Goal: Information Seeking & Learning: Check status

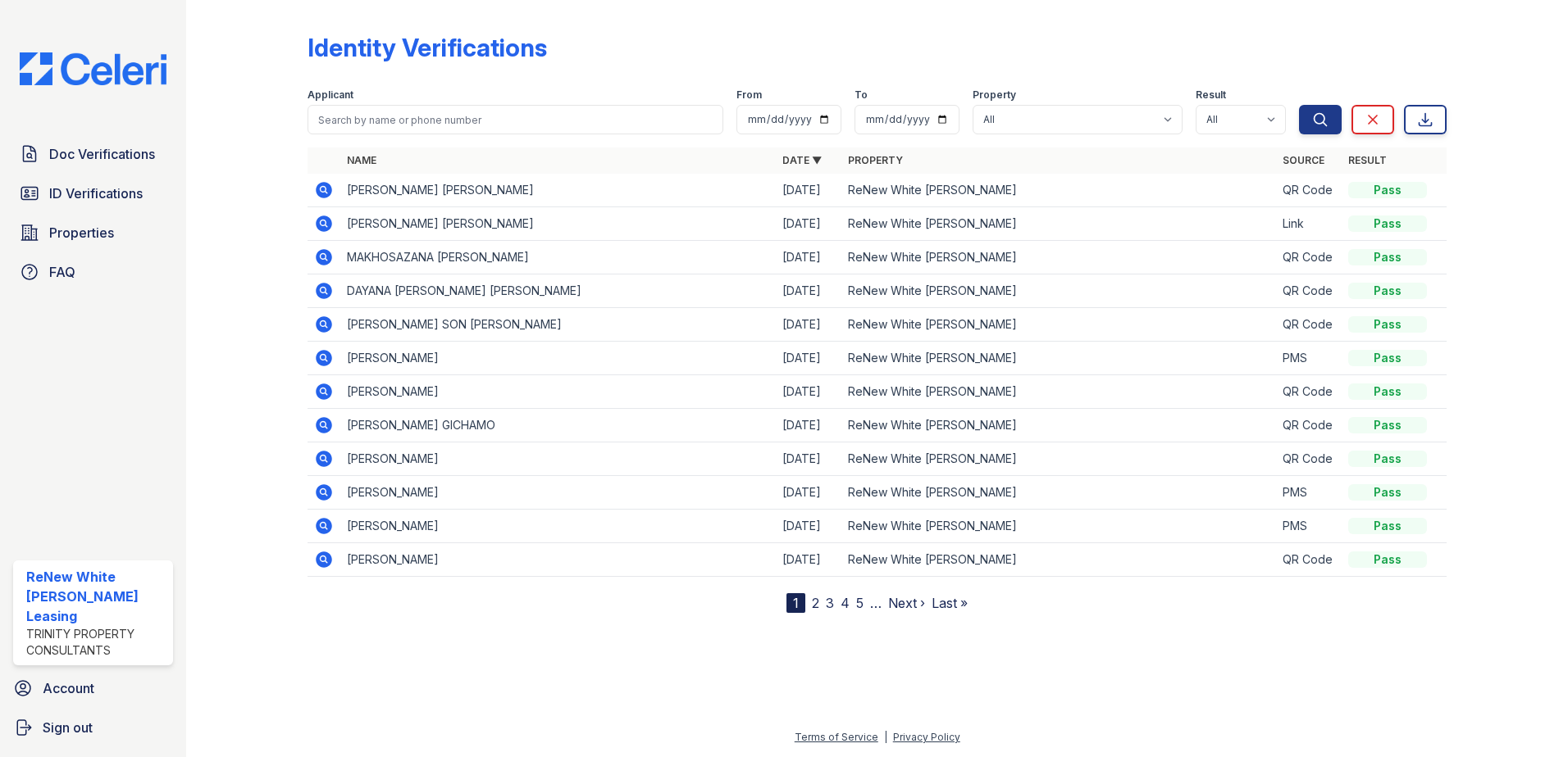
click at [86, 173] on div "Doc Verifications ID Verifications Properties FAQ" at bounding box center [93, 213] width 173 height 151
click at [88, 167] on link "Doc Verifications" at bounding box center [93, 154] width 160 height 33
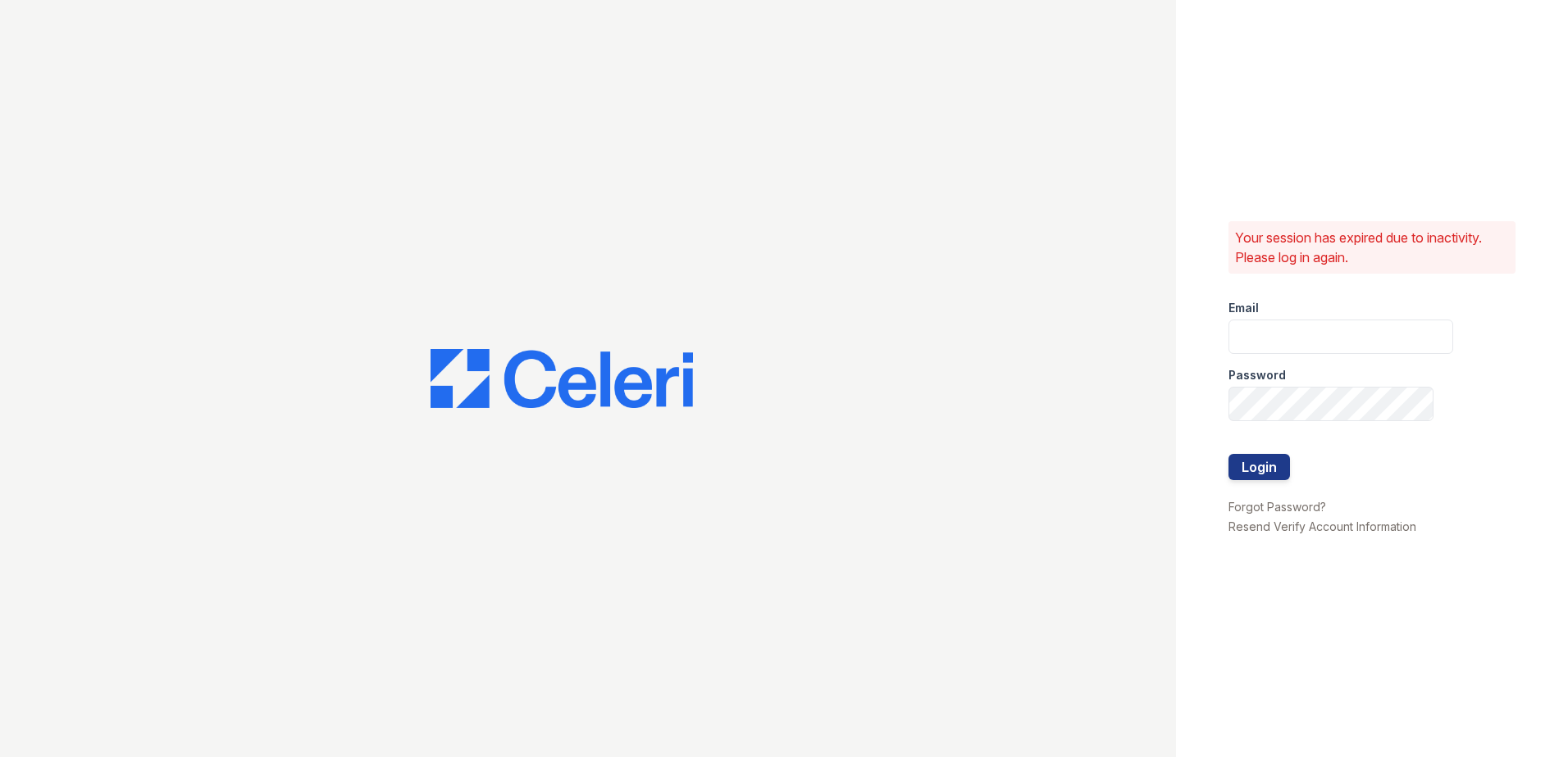
type input "renewwhitemarsh@trinity-pm.com"
click at [1241, 468] on button "Login" at bounding box center [1259, 468] width 62 height 26
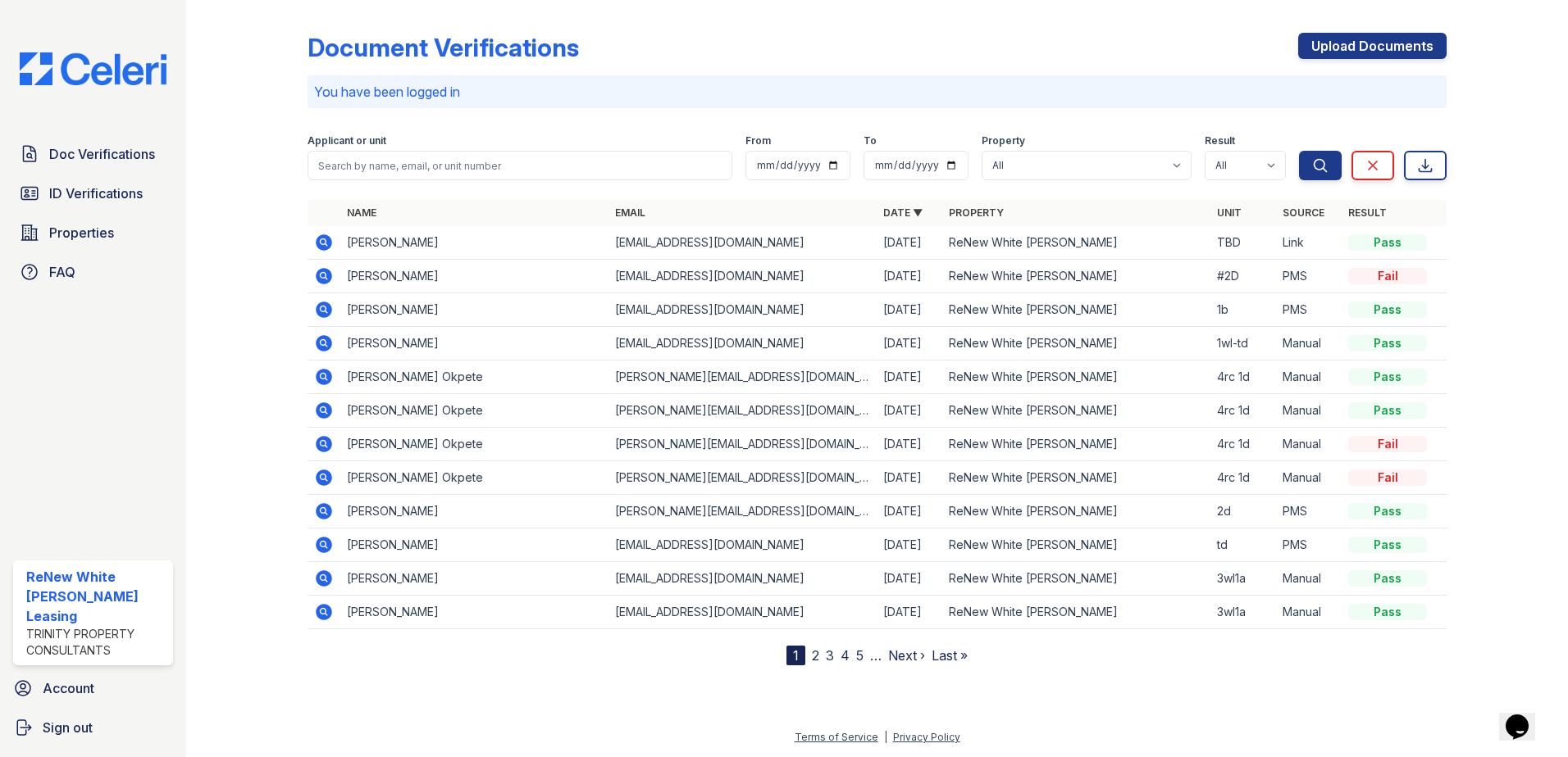
click at [327, 246] on icon at bounding box center [323, 242] width 16 height 16
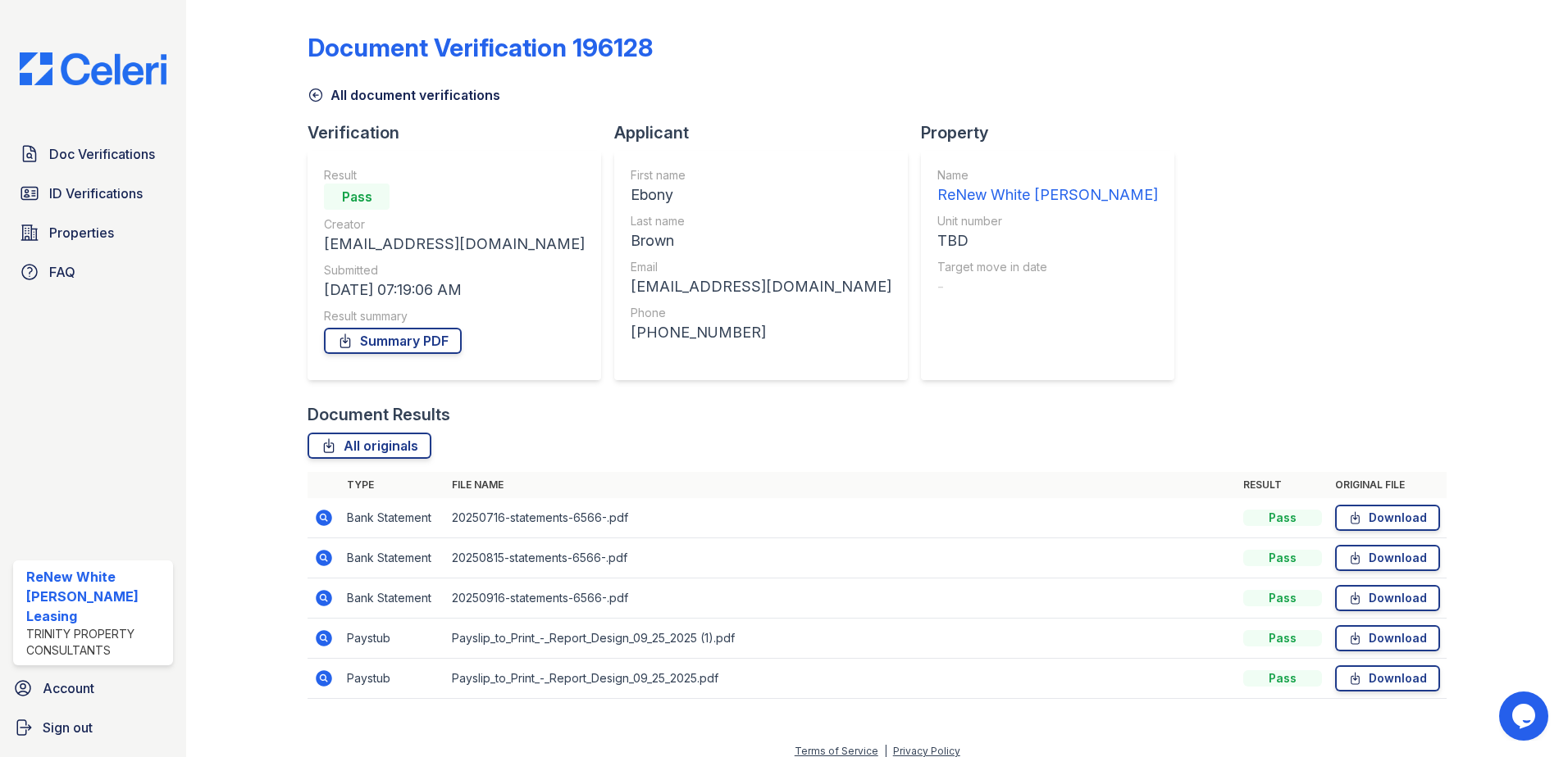
click at [326, 638] on icon at bounding box center [323, 638] width 16 height 16
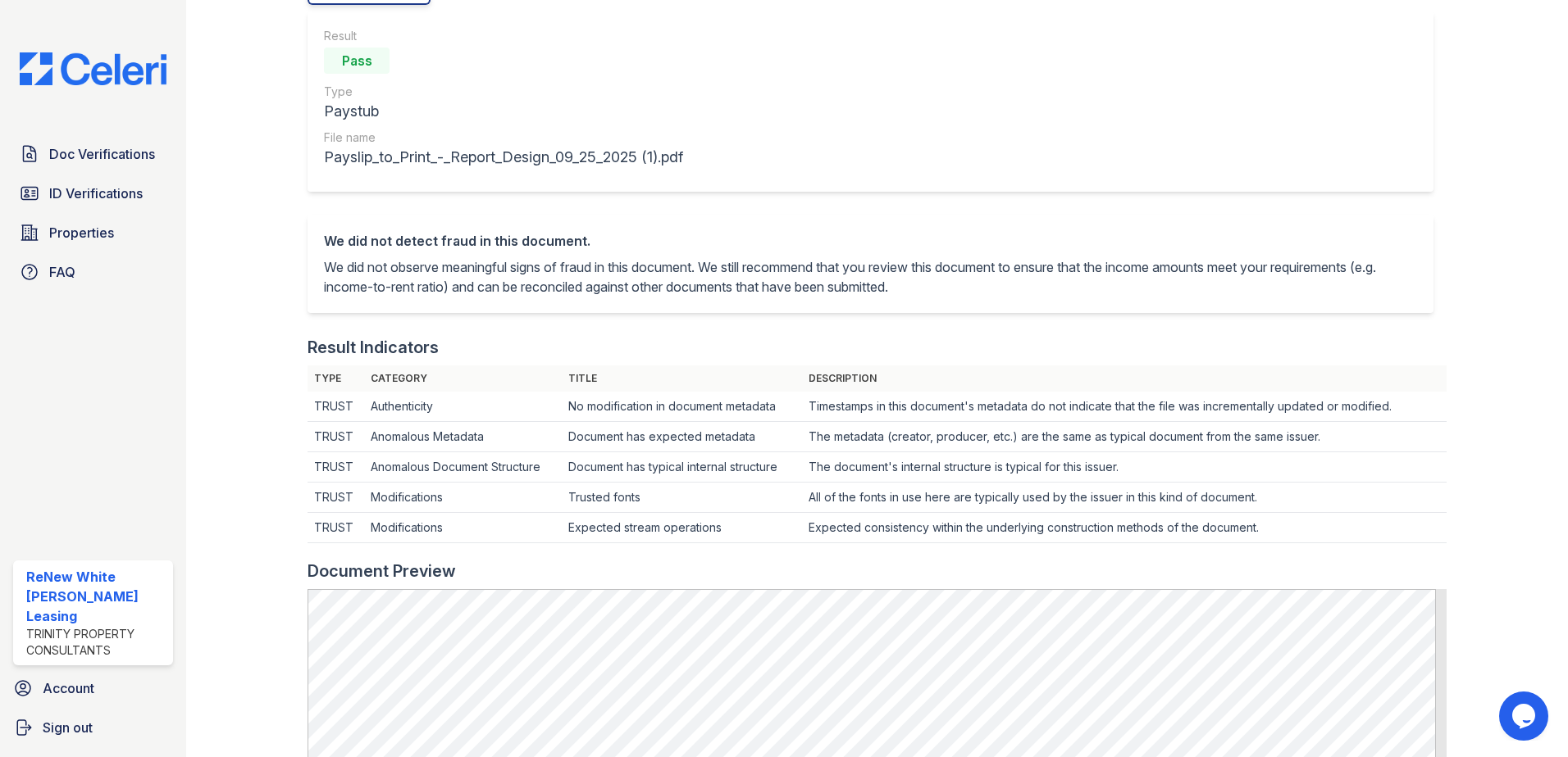
scroll to position [161, 0]
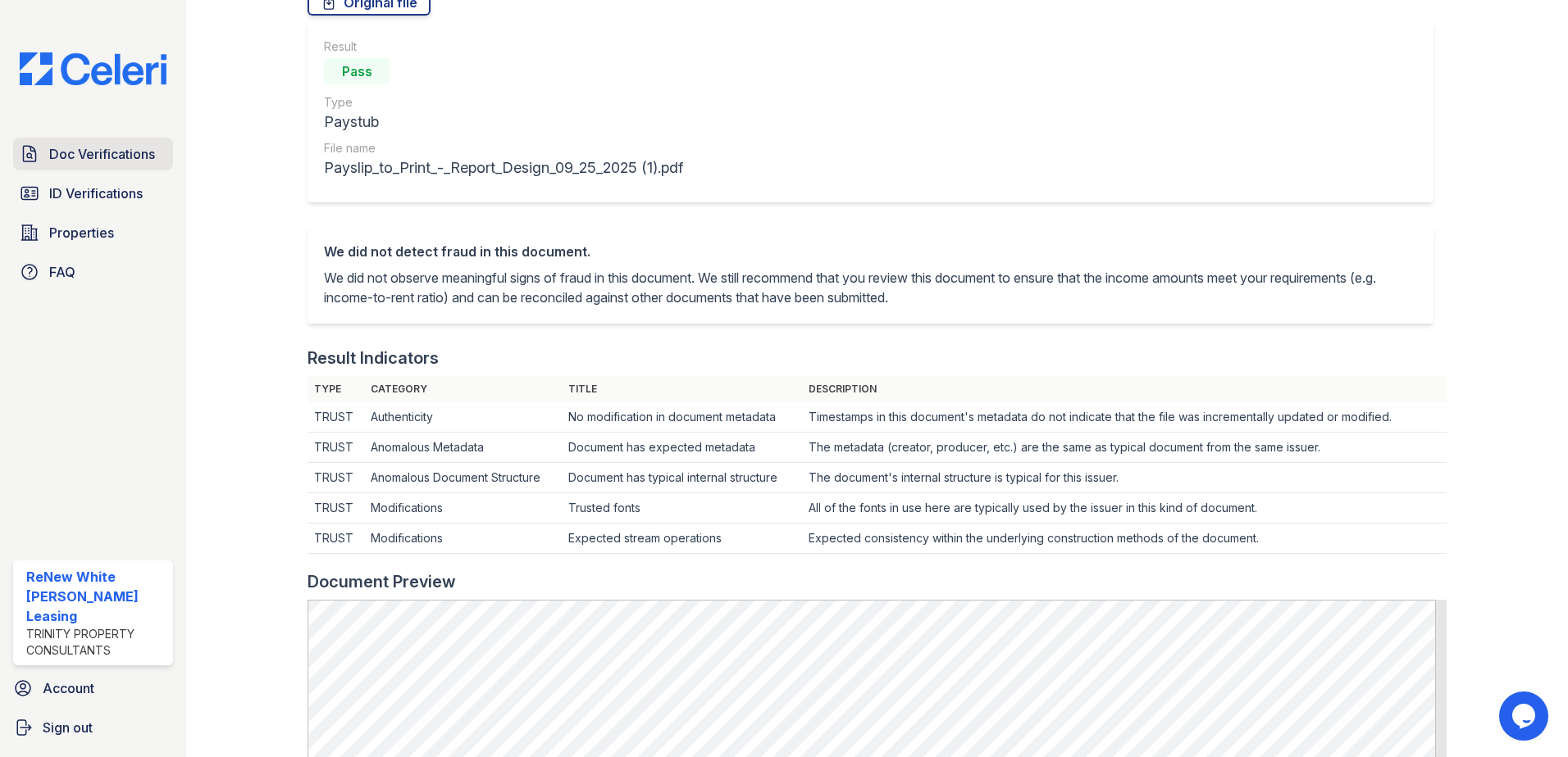
click at [52, 159] on span "Doc Verifications" at bounding box center [101, 154] width 106 height 20
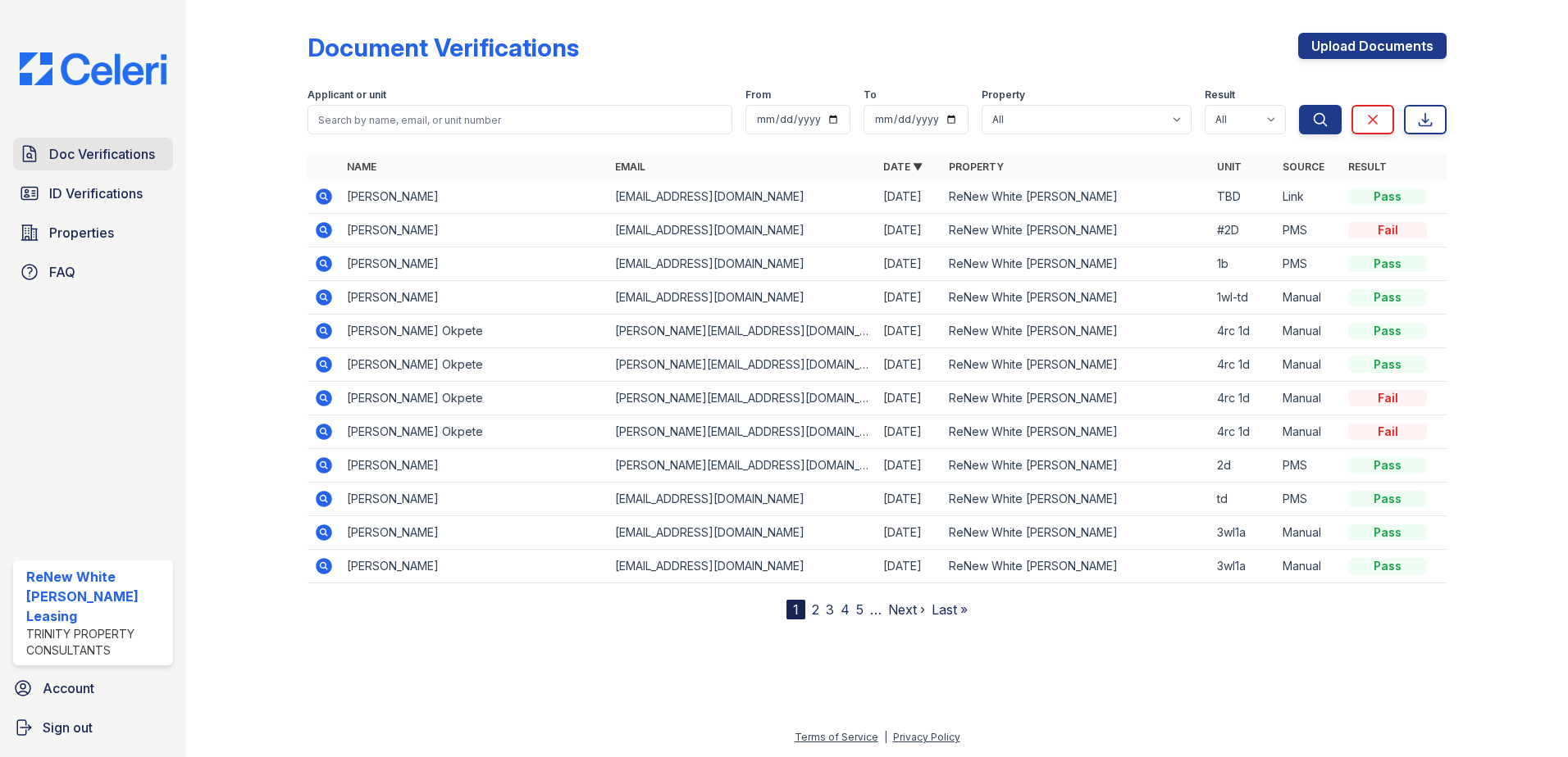
click at [136, 160] on span "Doc Verifications" at bounding box center [101, 154] width 106 height 20
click at [321, 259] on icon at bounding box center [323, 263] width 16 height 16
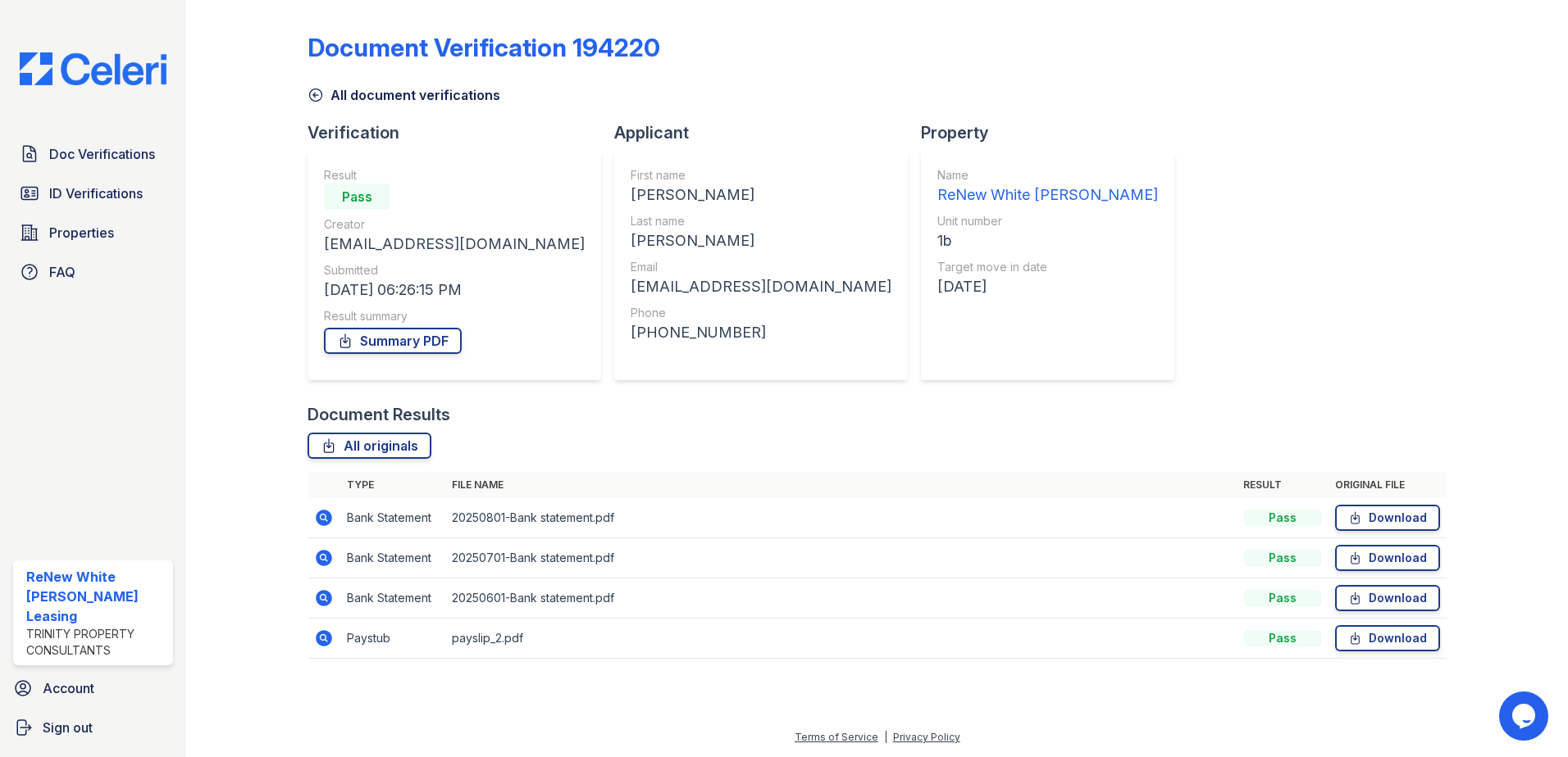
click at [332, 638] on icon at bounding box center [323, 638] width 20 height 20
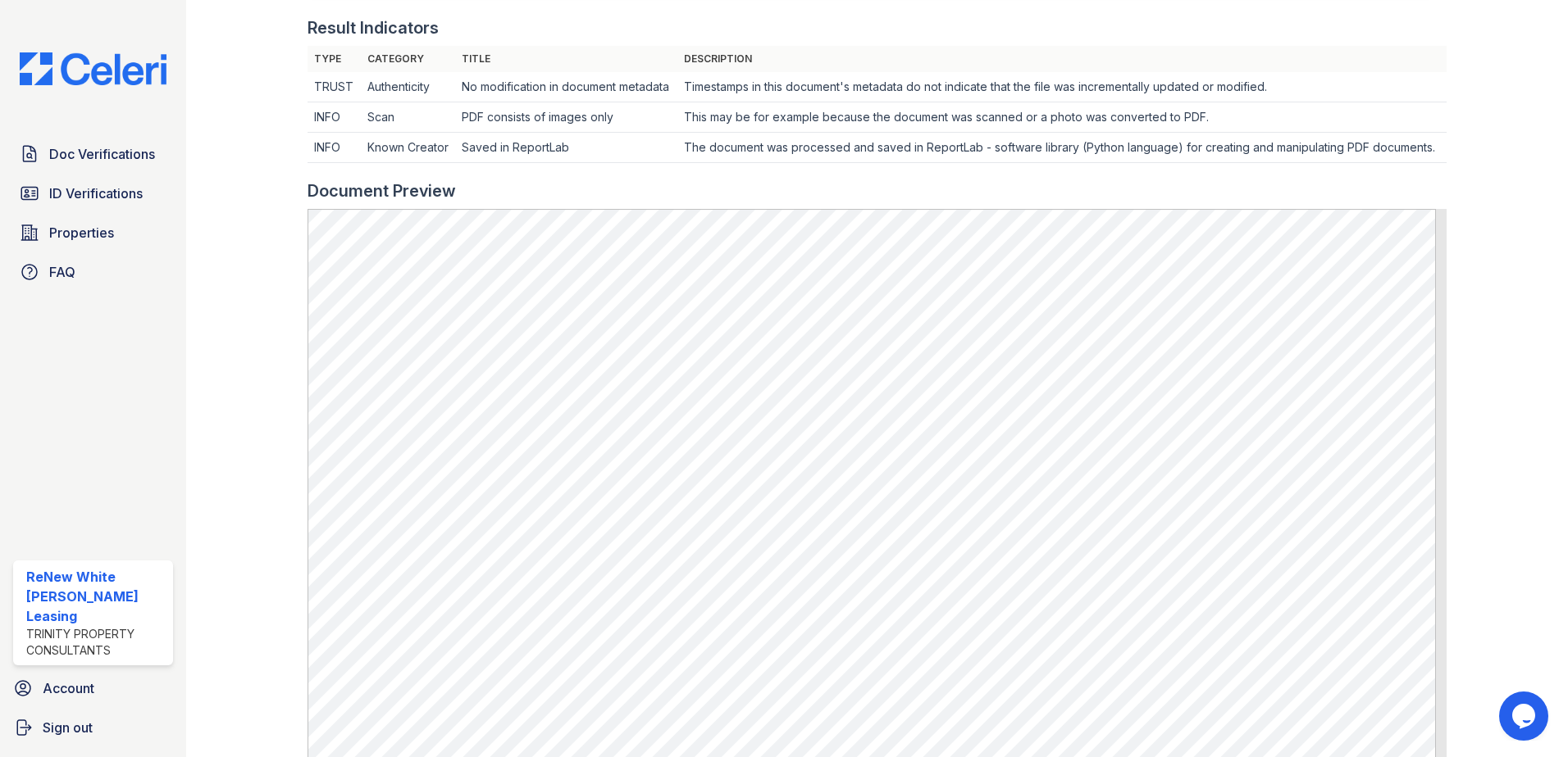
scroll to position [573, 0]
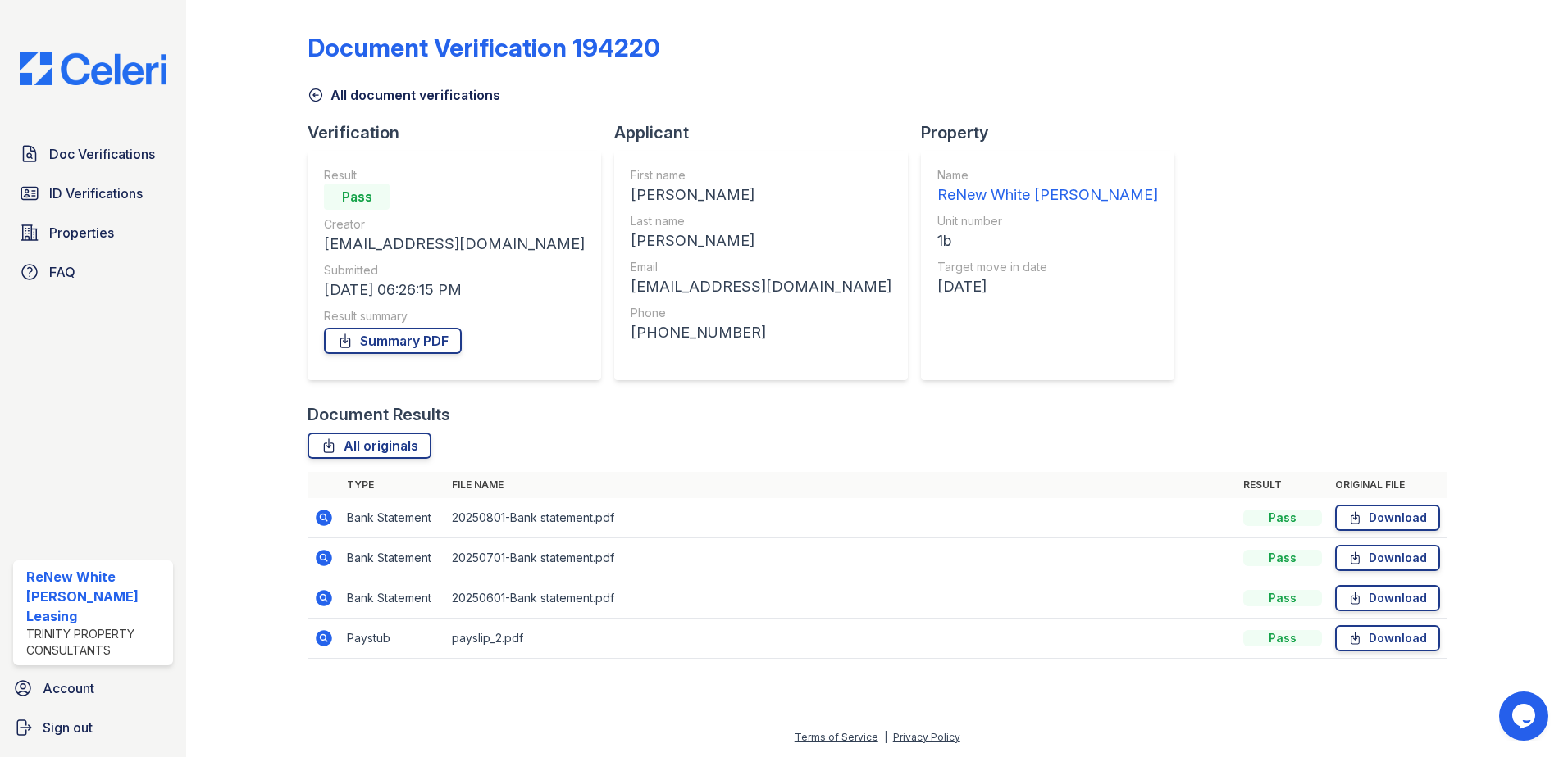
click at [320, 521] on icon at bounding box center [323, 517] width 16 height 16
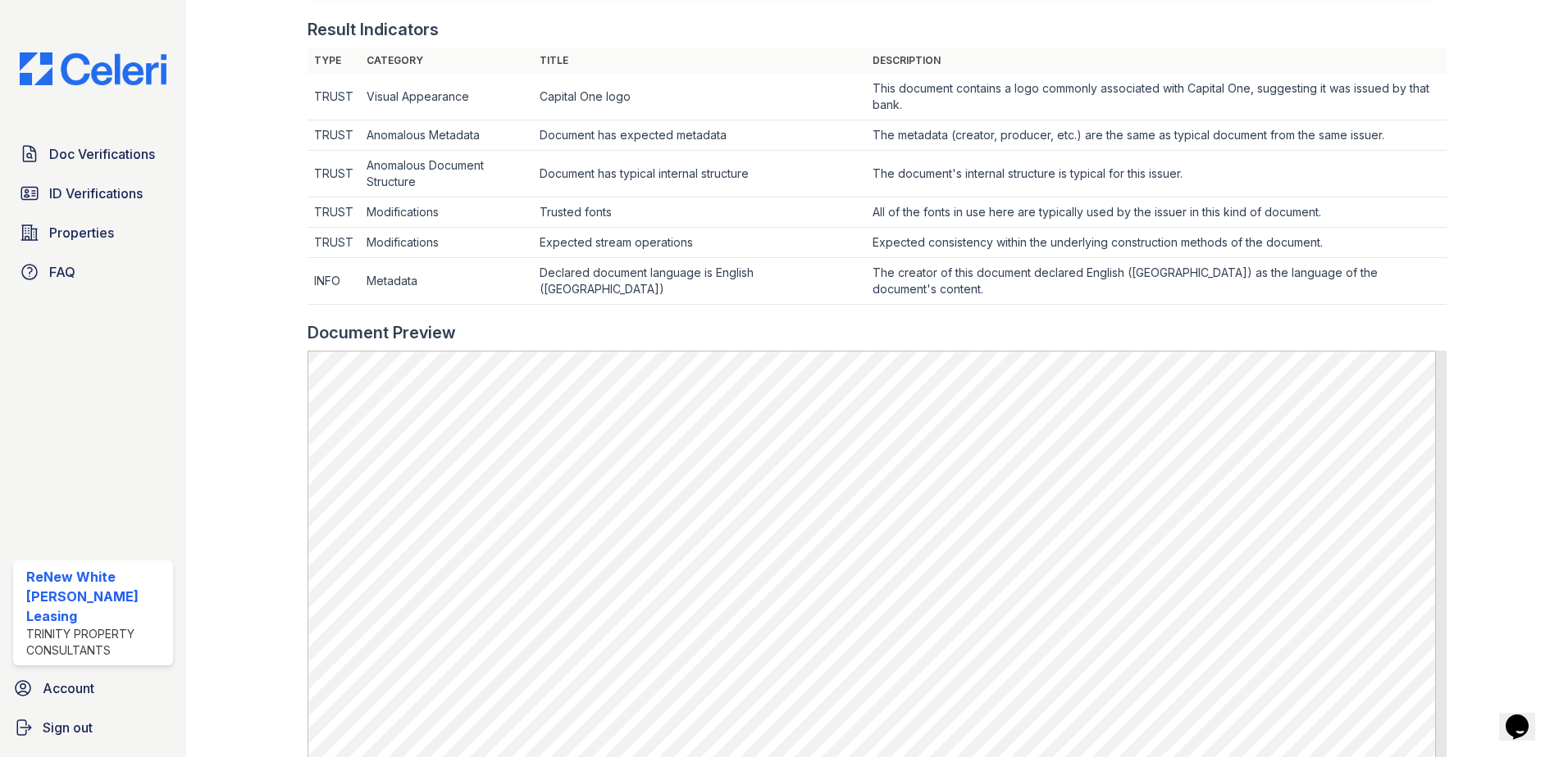
scroll to position [492, 0]
click at [101, 160] on span "Doc Verifications" at bounding box center [101, 154] width 106 height 20
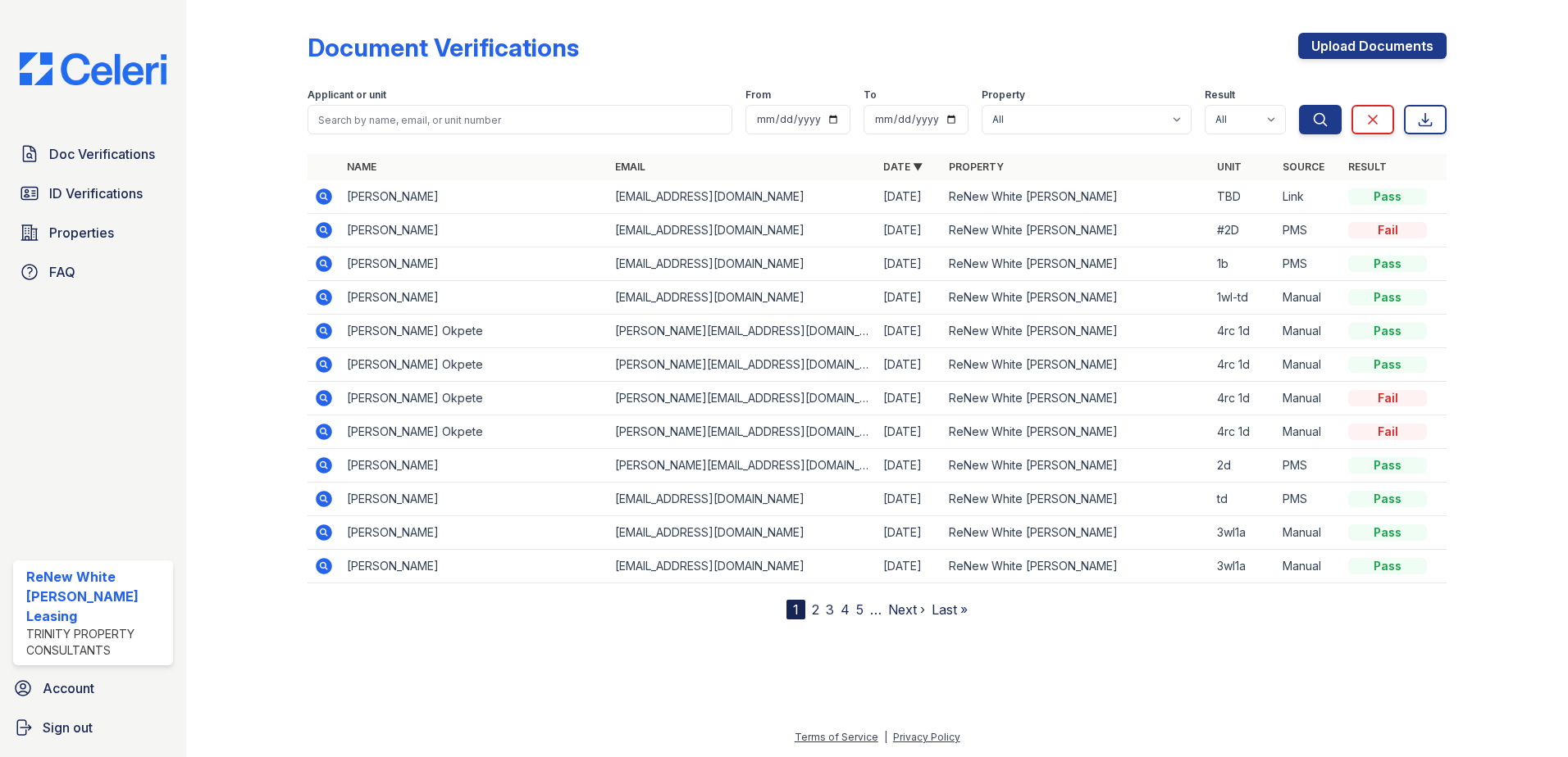
click at [320, 526] on icon at bounding box center [323, 532] width 20 height 20
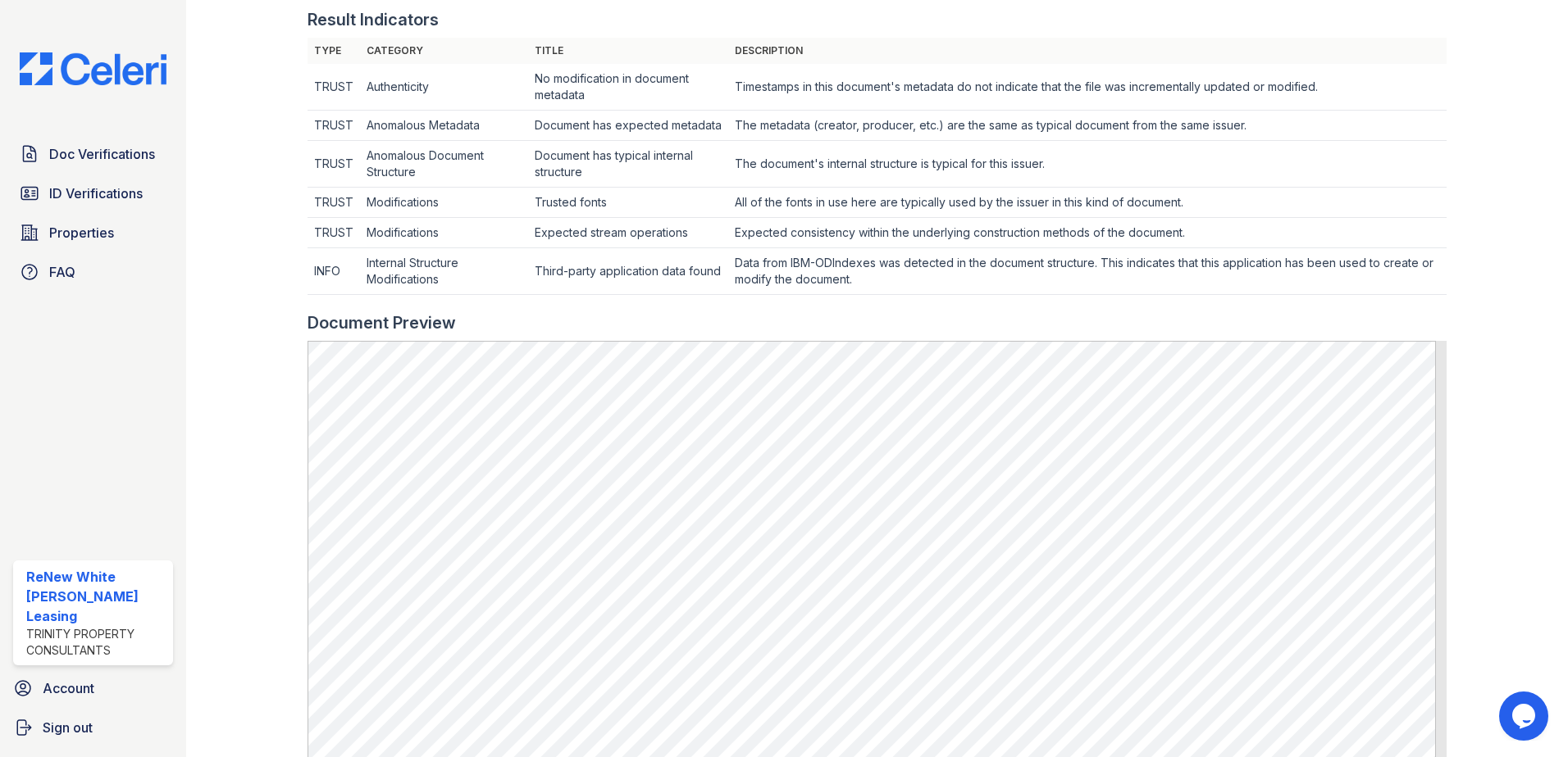
scroll to position [573, 0]
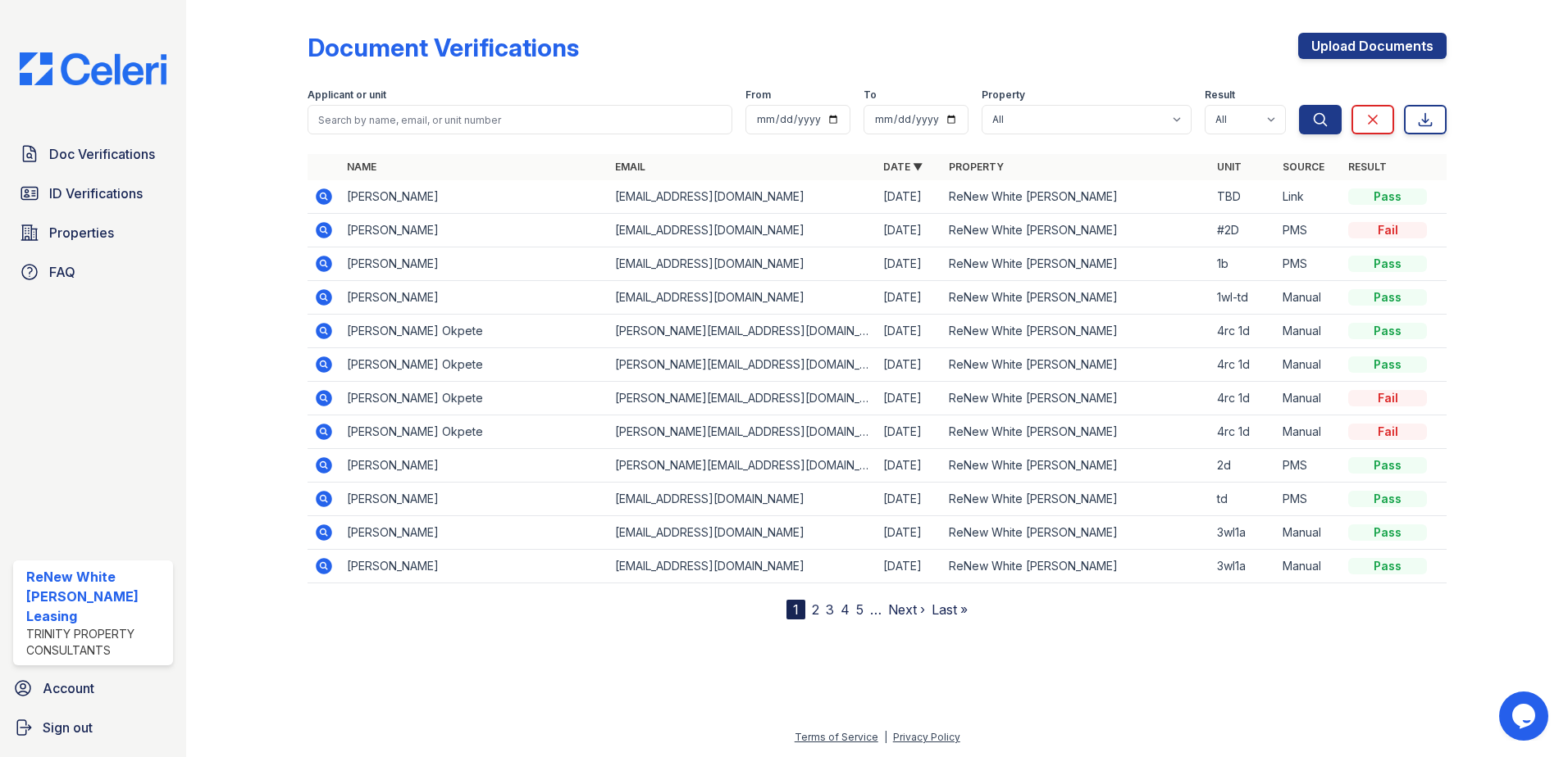
click at [817, 610] on link "2" at bounding box center [815, 609] width 7 height 16
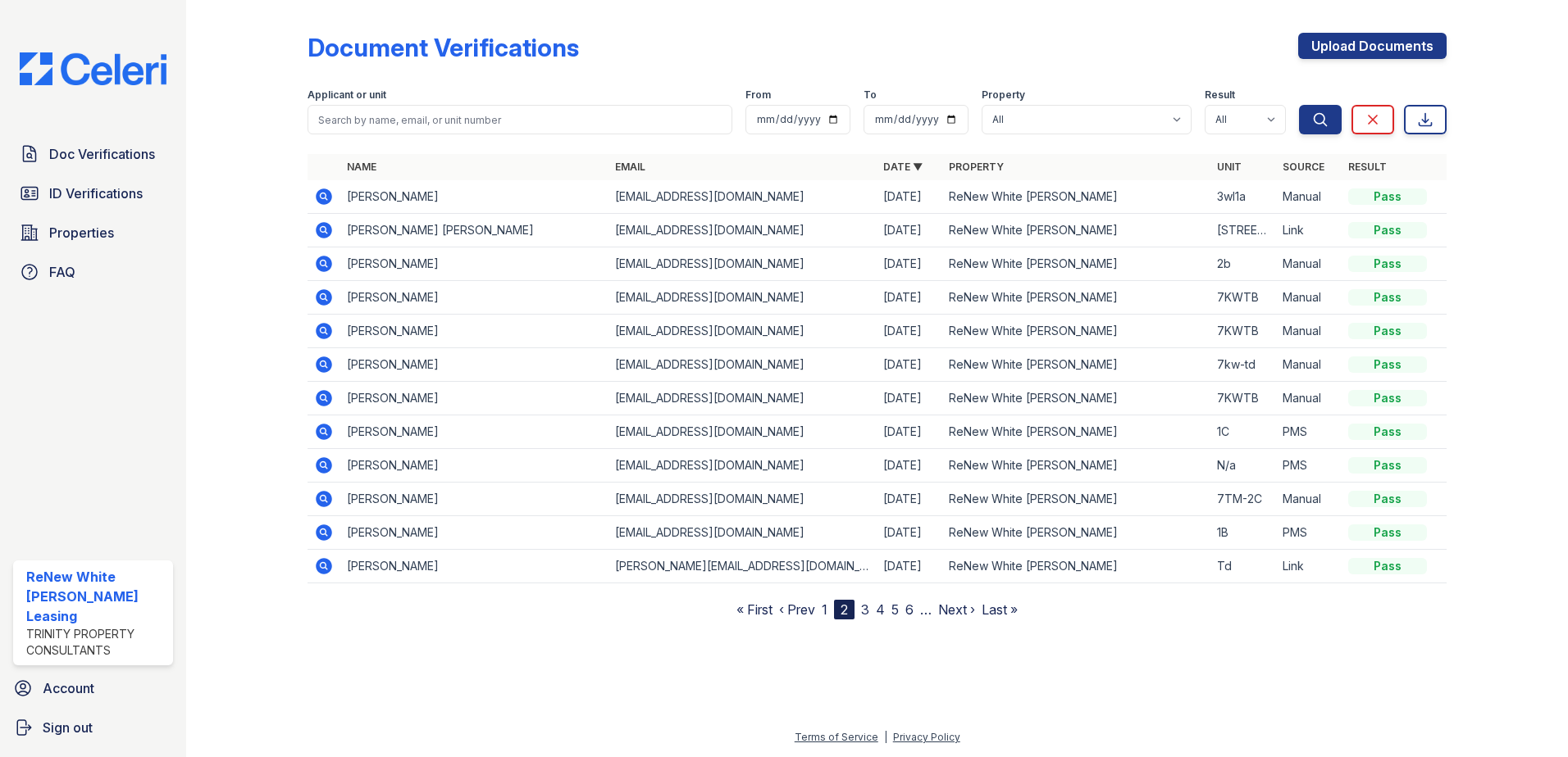
click at [321, 529] on icon at bounding box center [323, 532] width 20 height 20
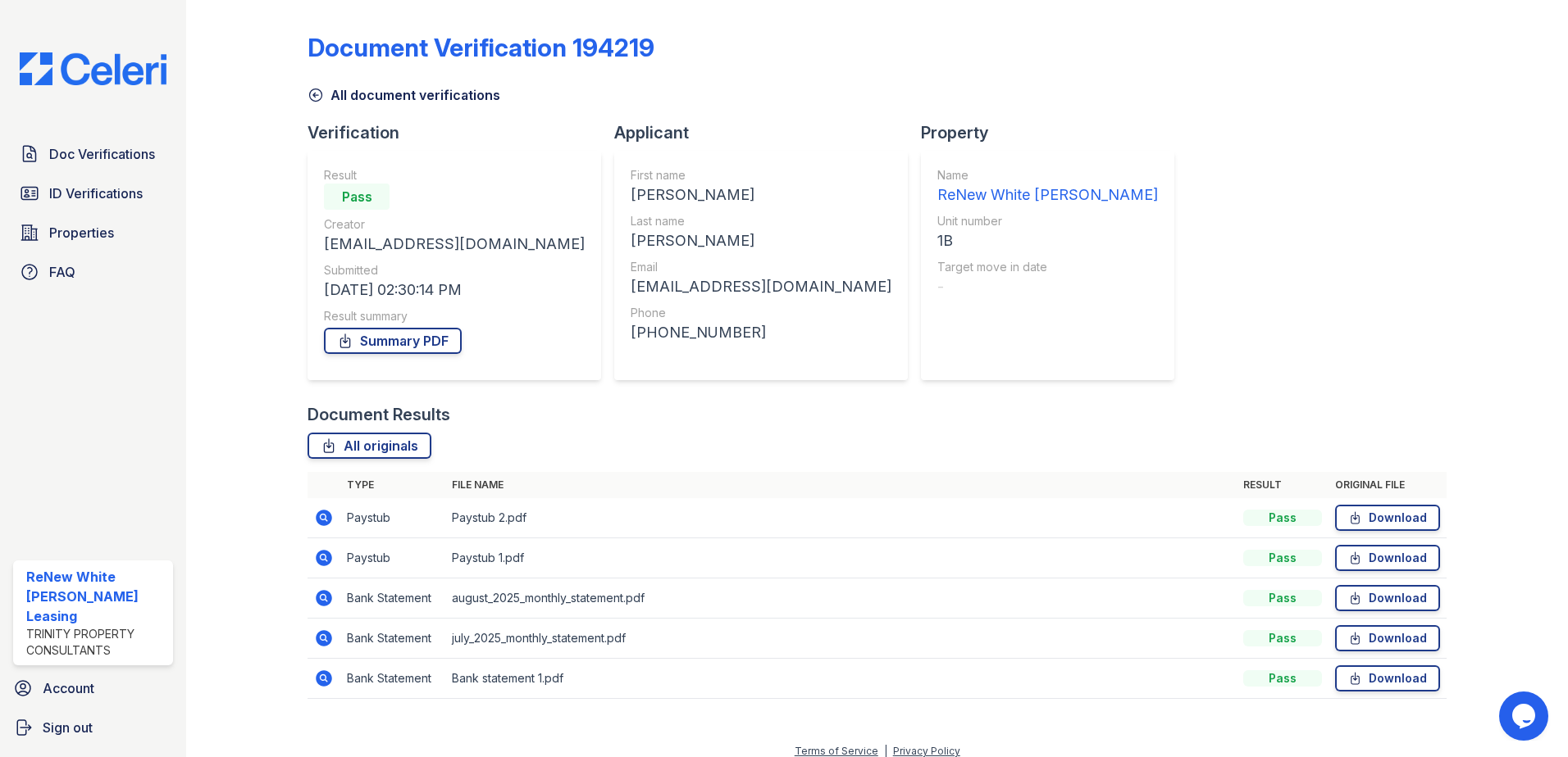
click at [320, 560] on icon at bounding box center [323, 557] width 16 height 16
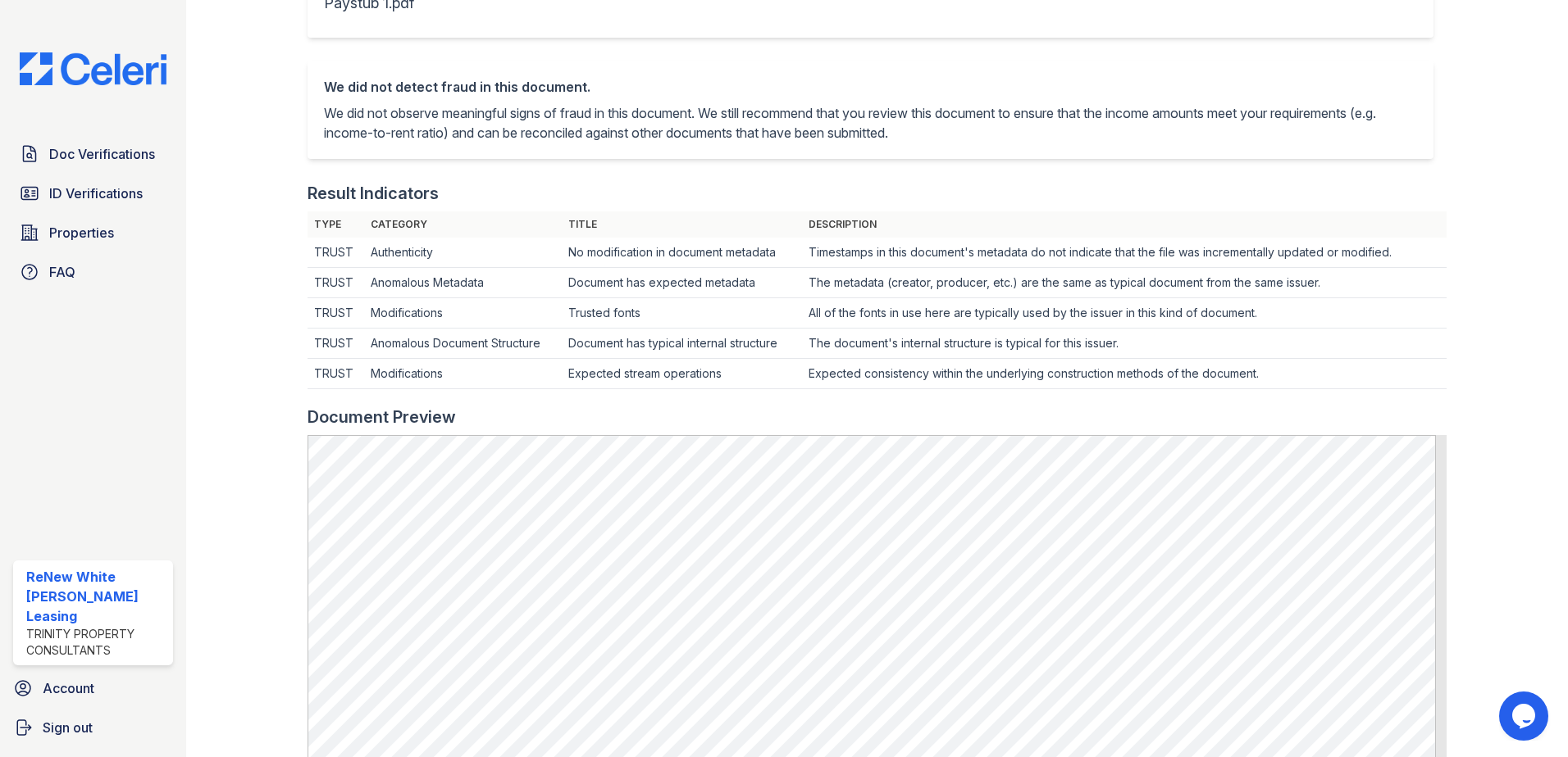
scroll to position [328, 0]
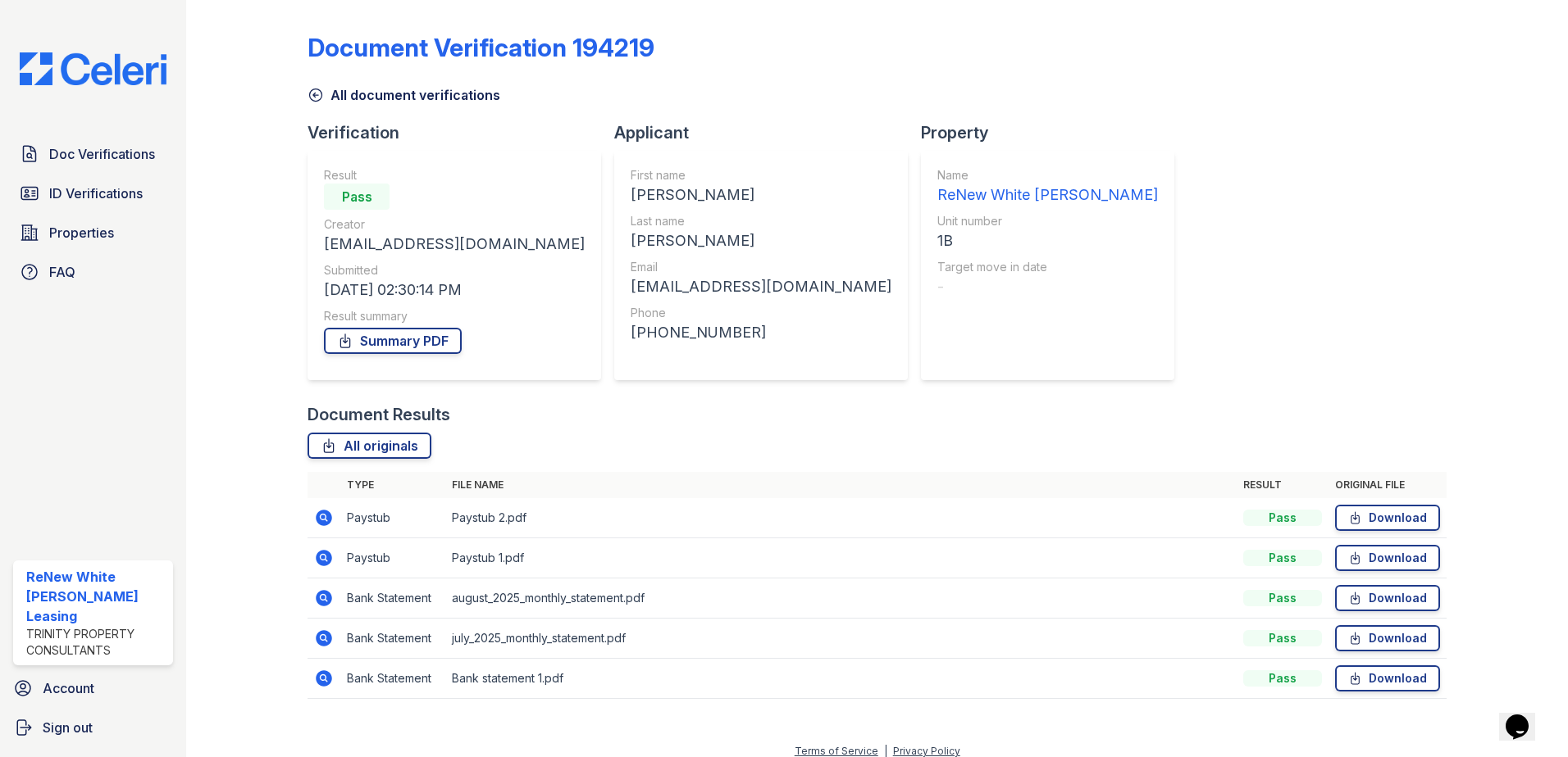
click at [321, 515] on icon at bounding box center [322, 516] width 4 height 4
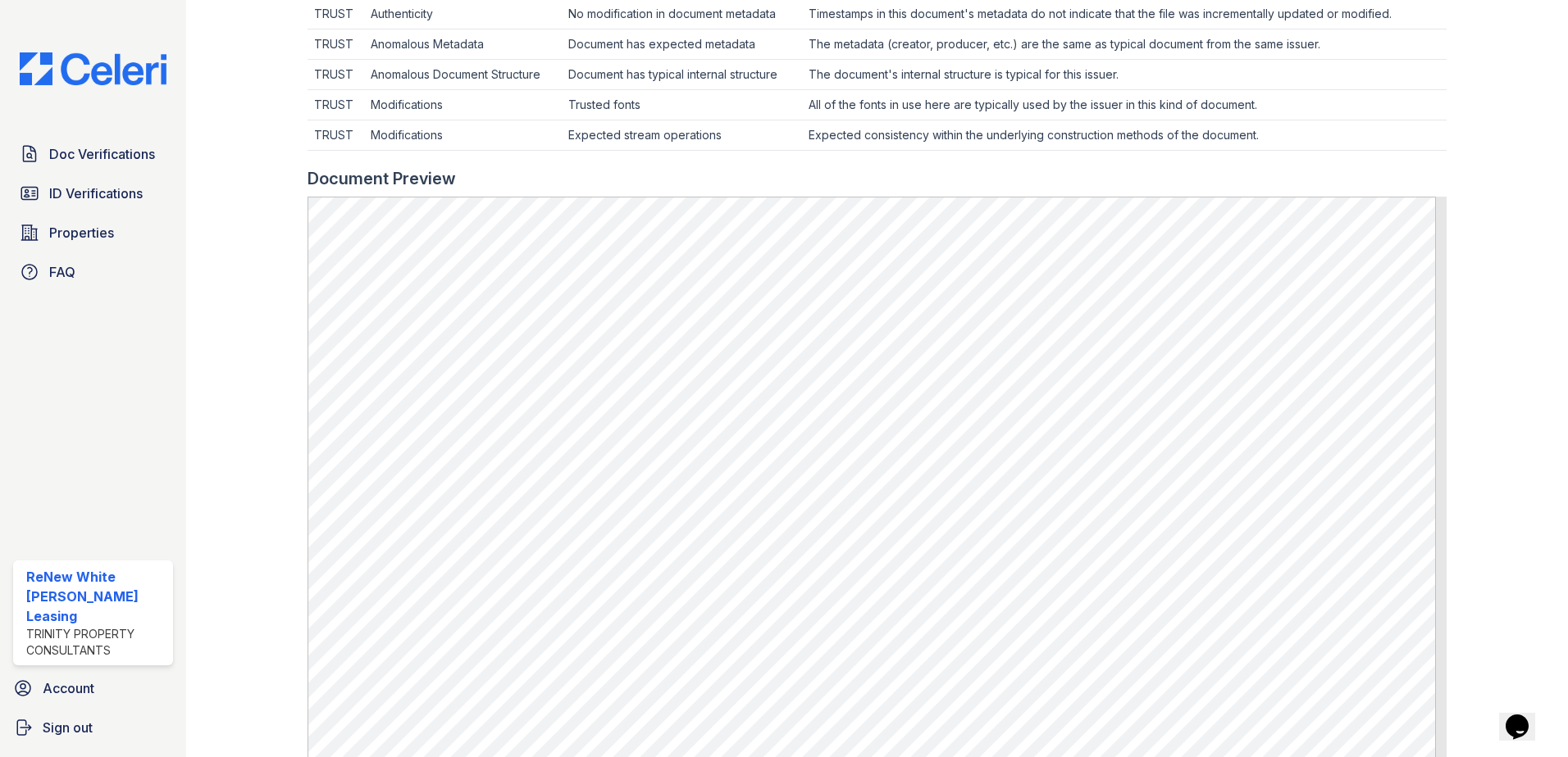
scroll to position [573, 0]
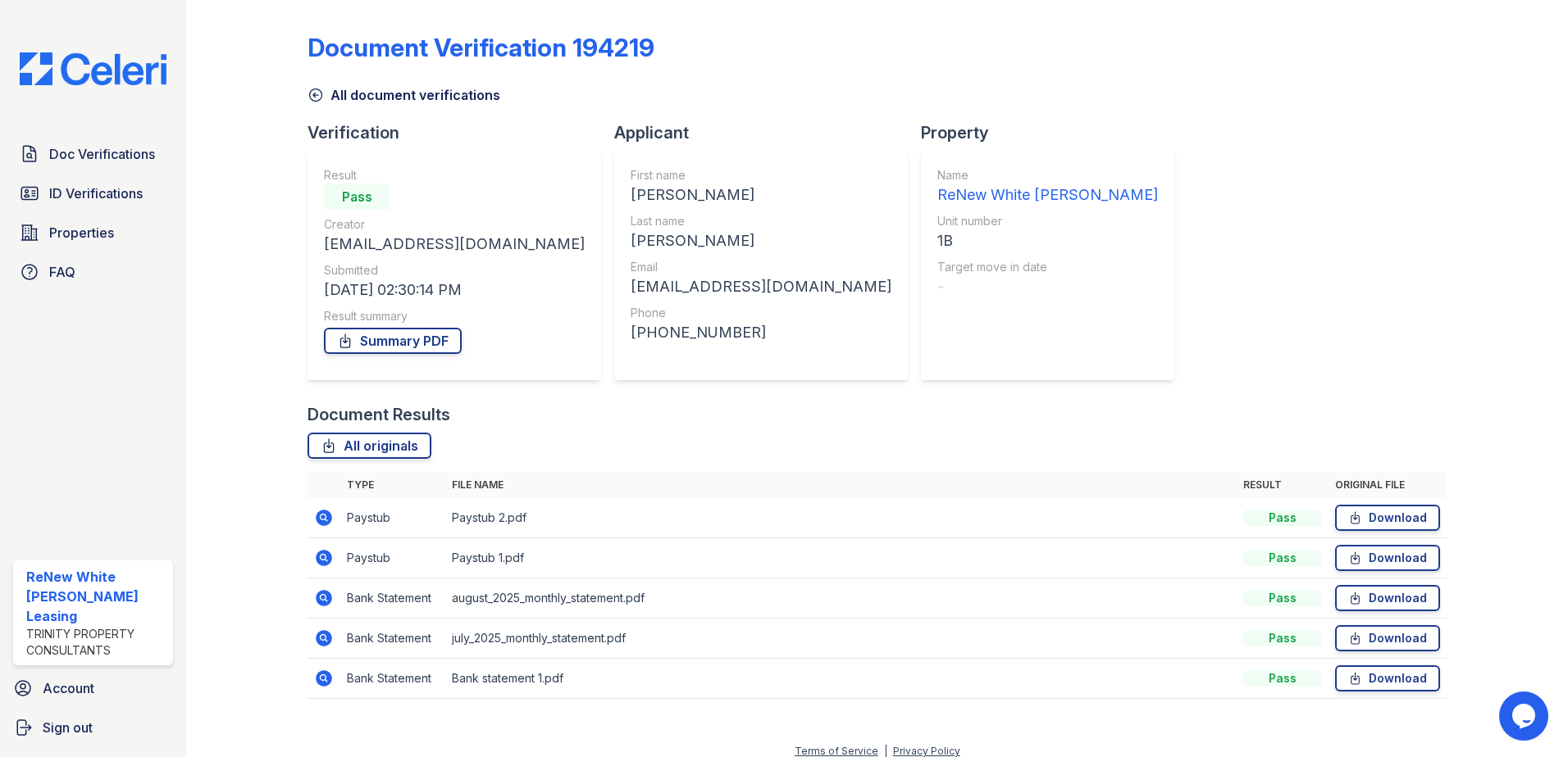
click at [320, 599] on icon at bounding box center [323, 598] width 20 height 20
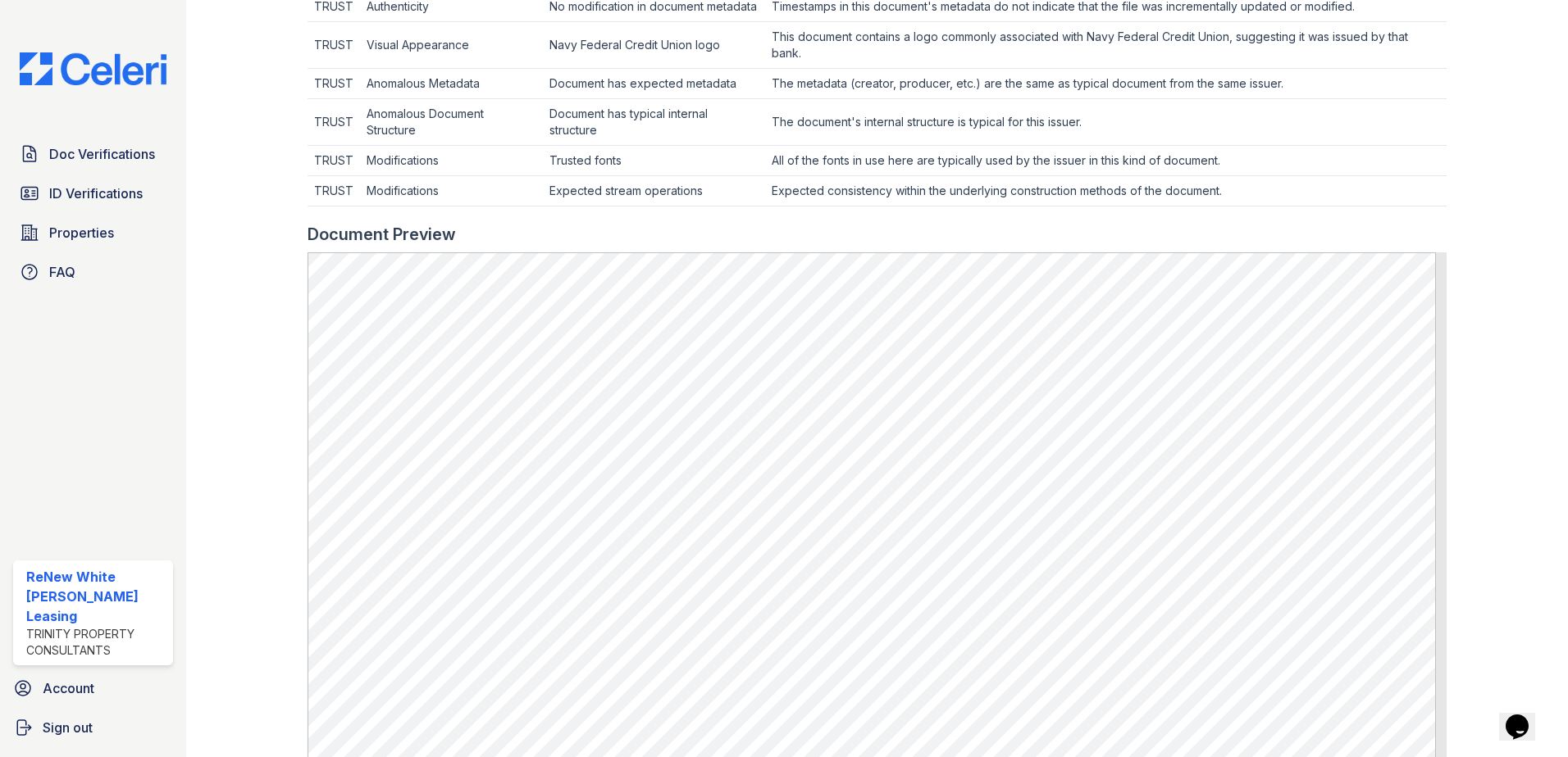
scroll to position [573, 0]
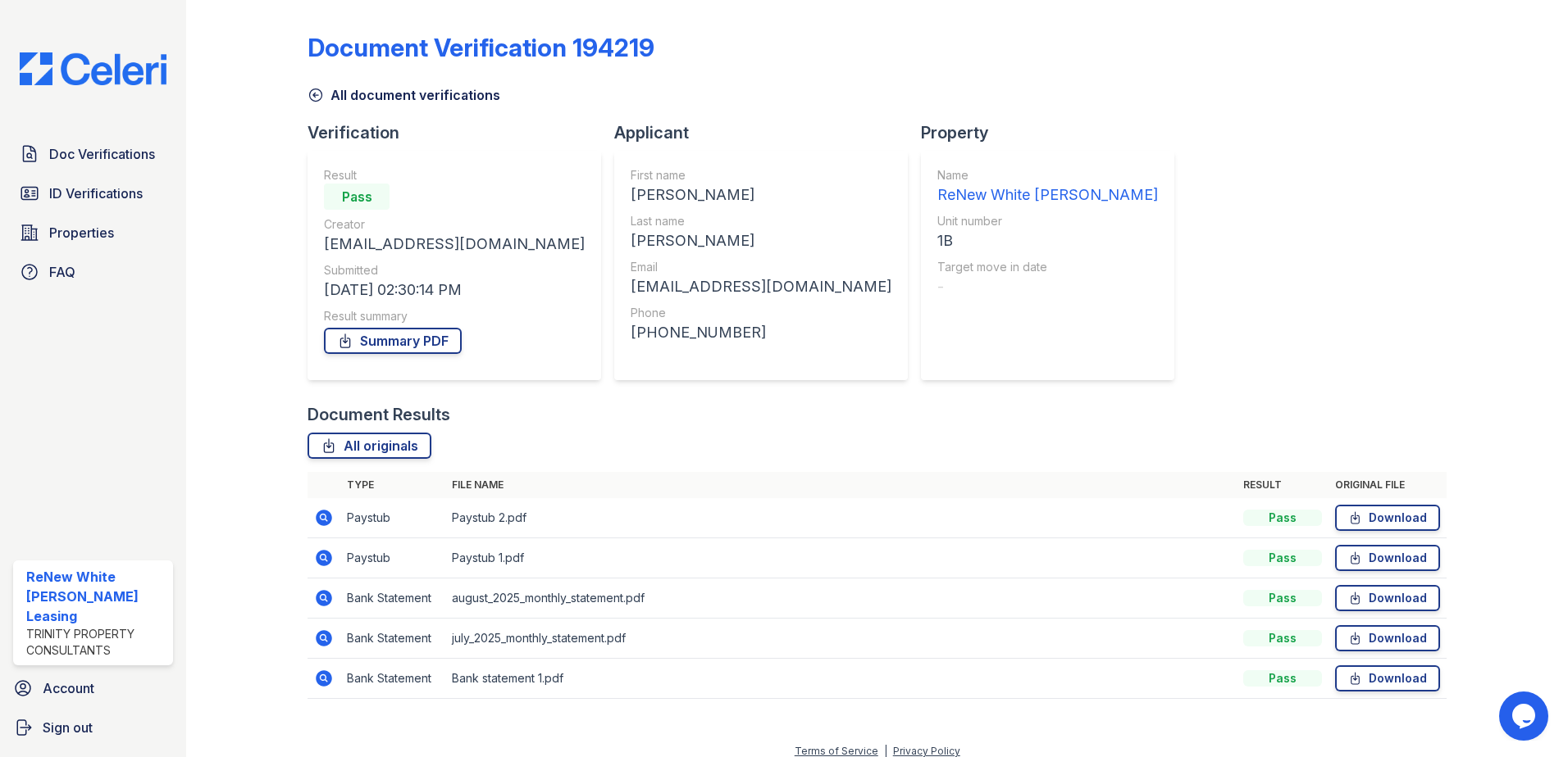
click at [322, 631] on icon at bounding box center [323, 638] width 16 height 16
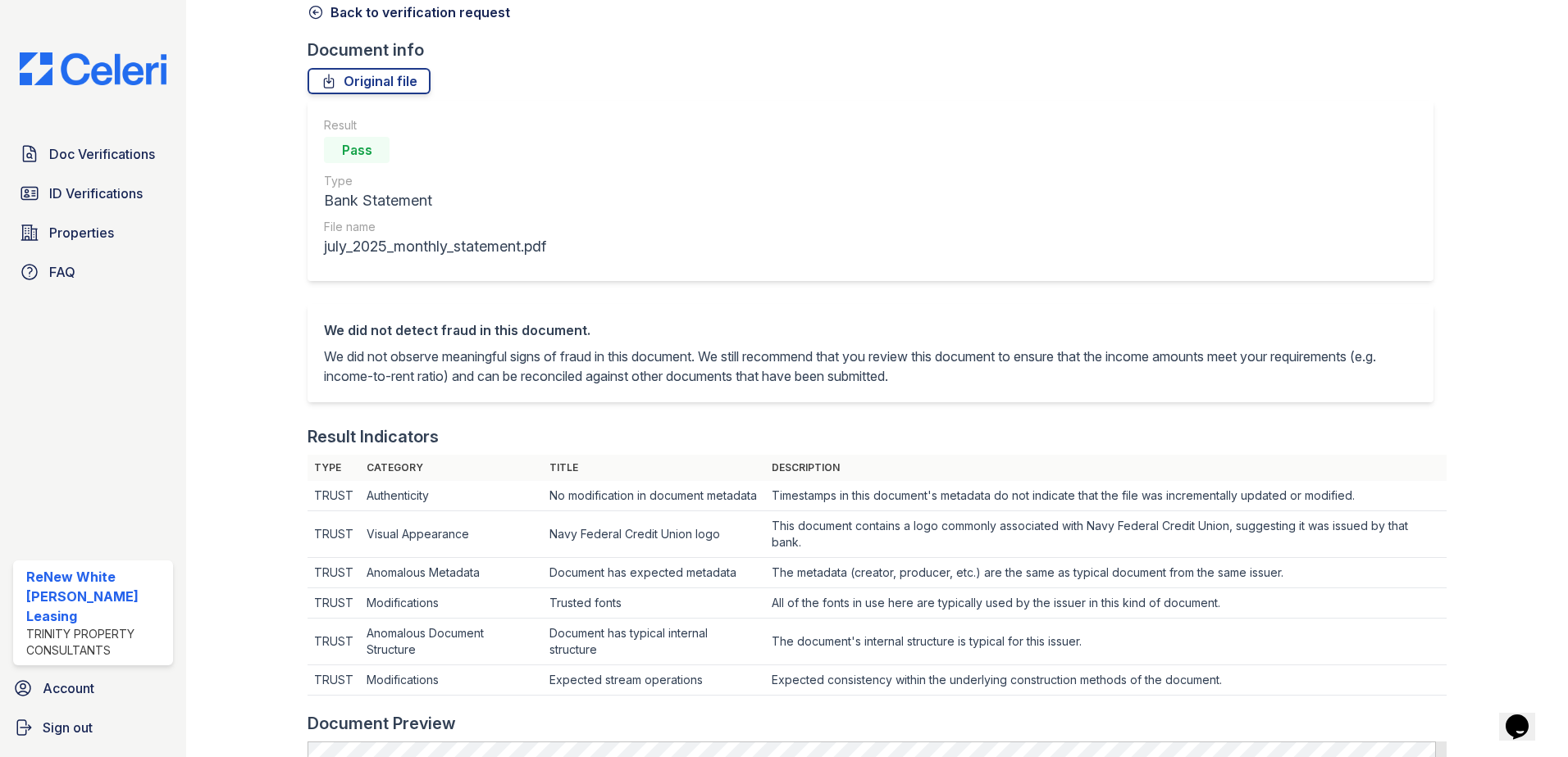
scroll to position [328, 0]
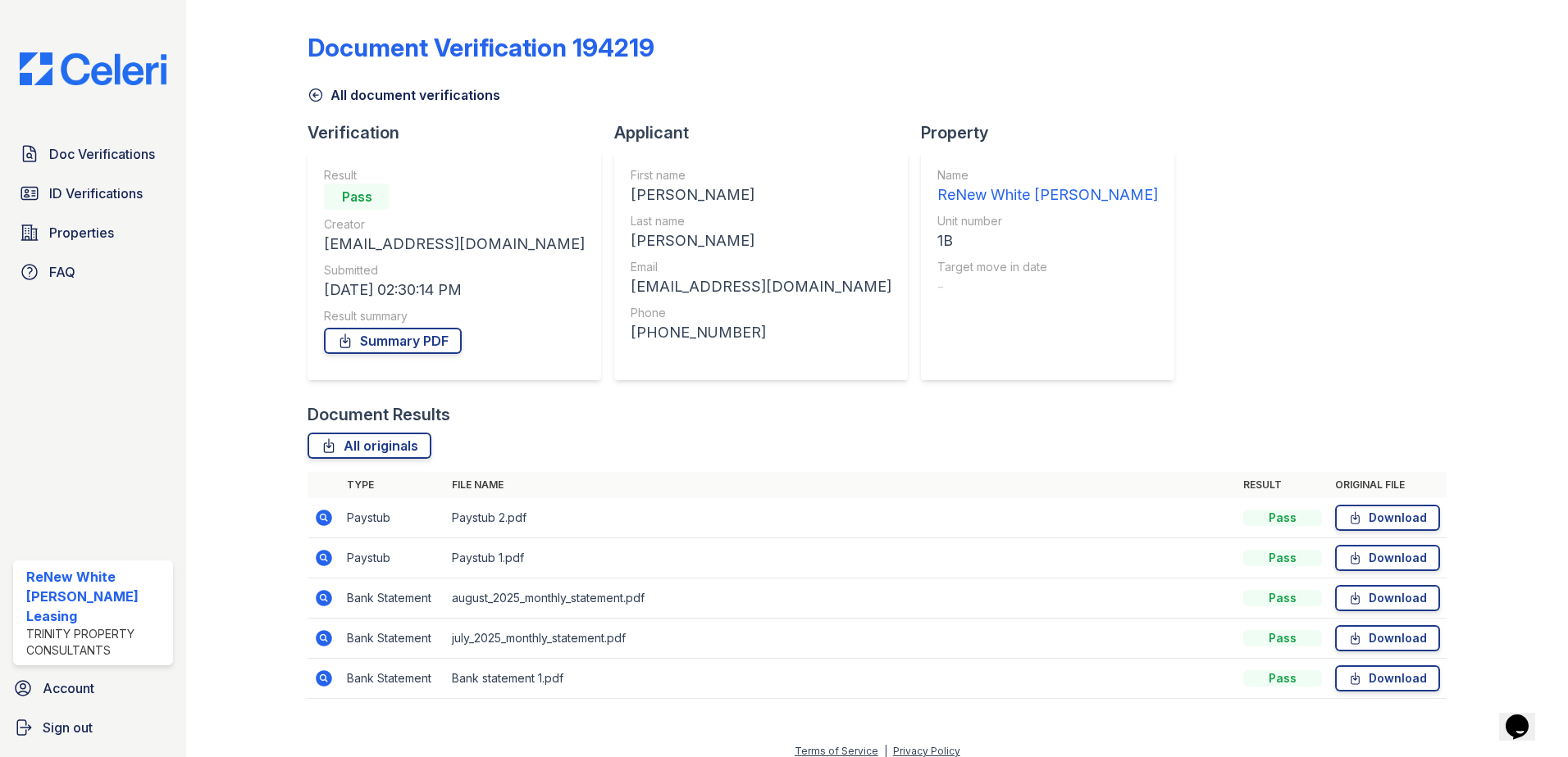
click at [329, 683] on icon at bounding box center [323, 678] width 16 height 16
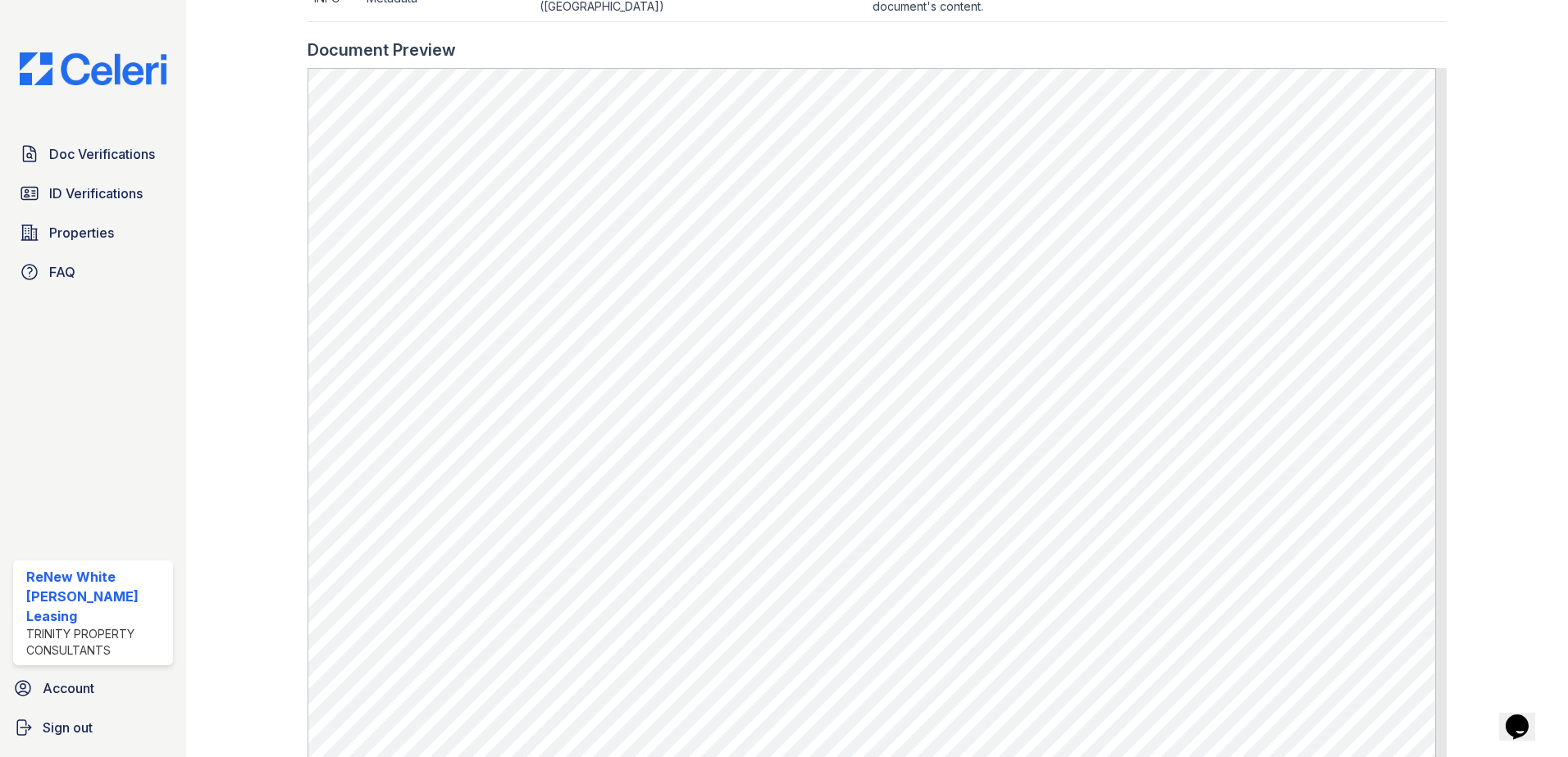
scroll to position [897, 0]
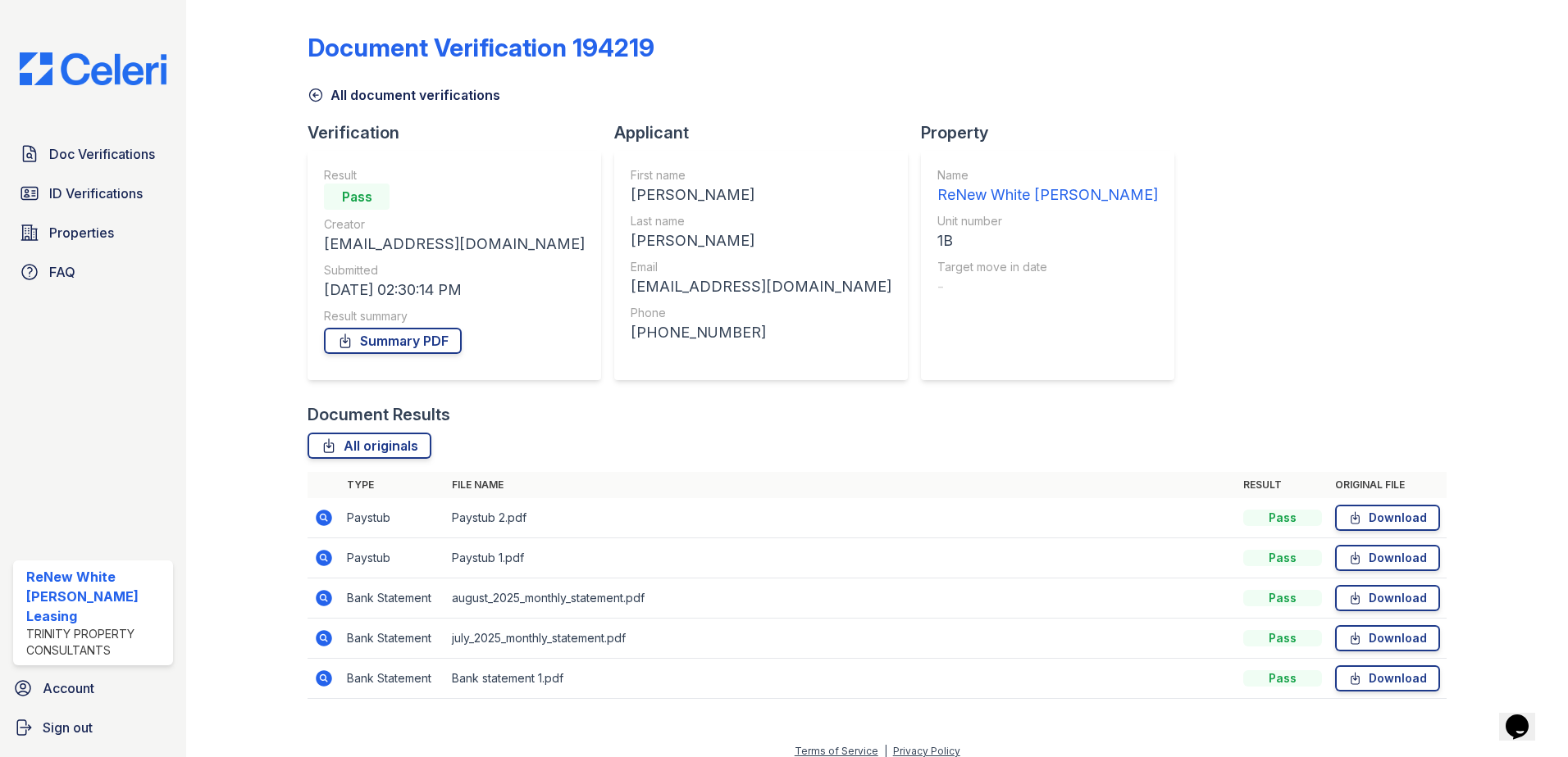
click at [325, 557] on icon at bounding box center [323, 557] width 20 height 20
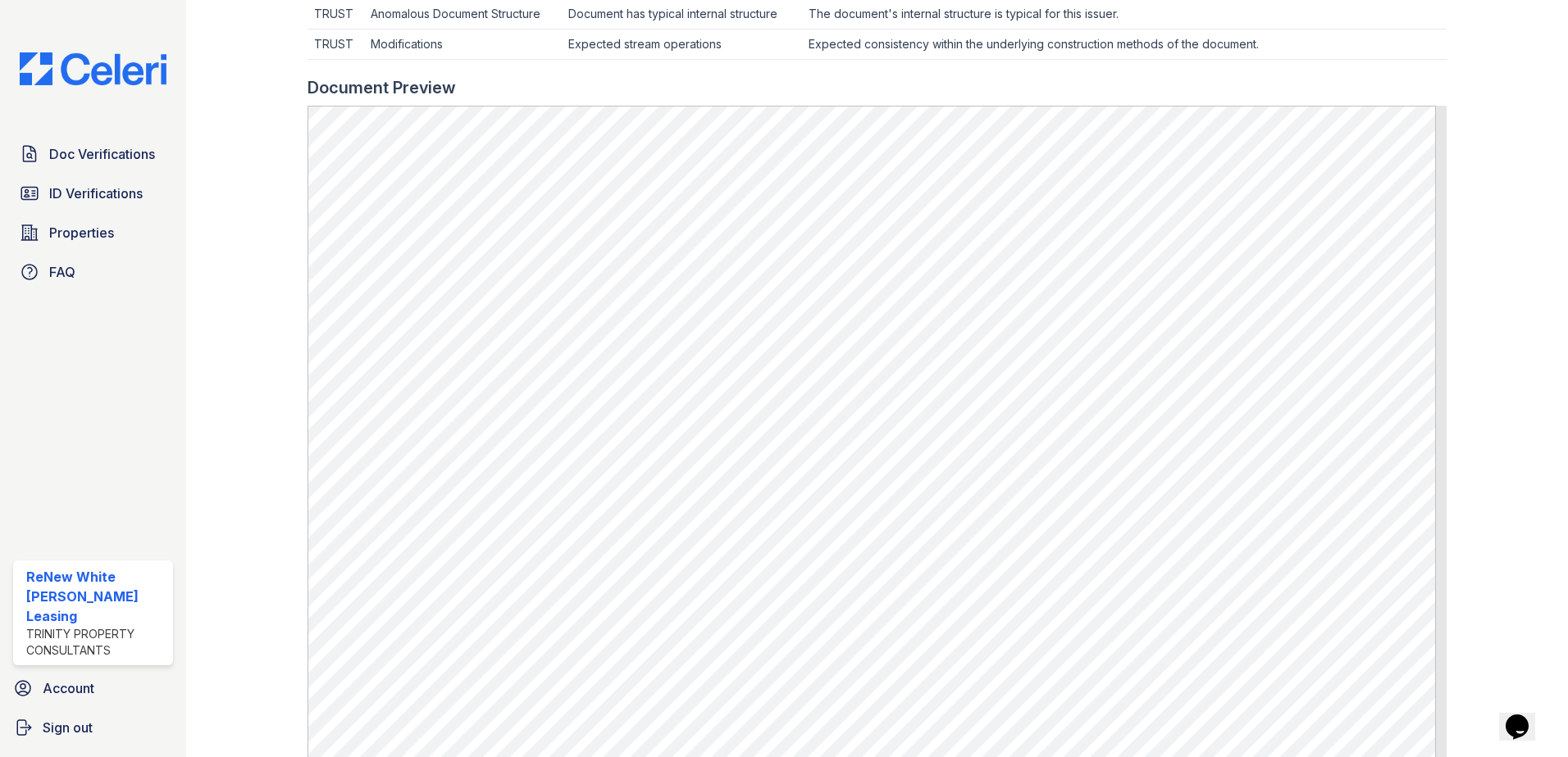
scroll to position [492, 0]
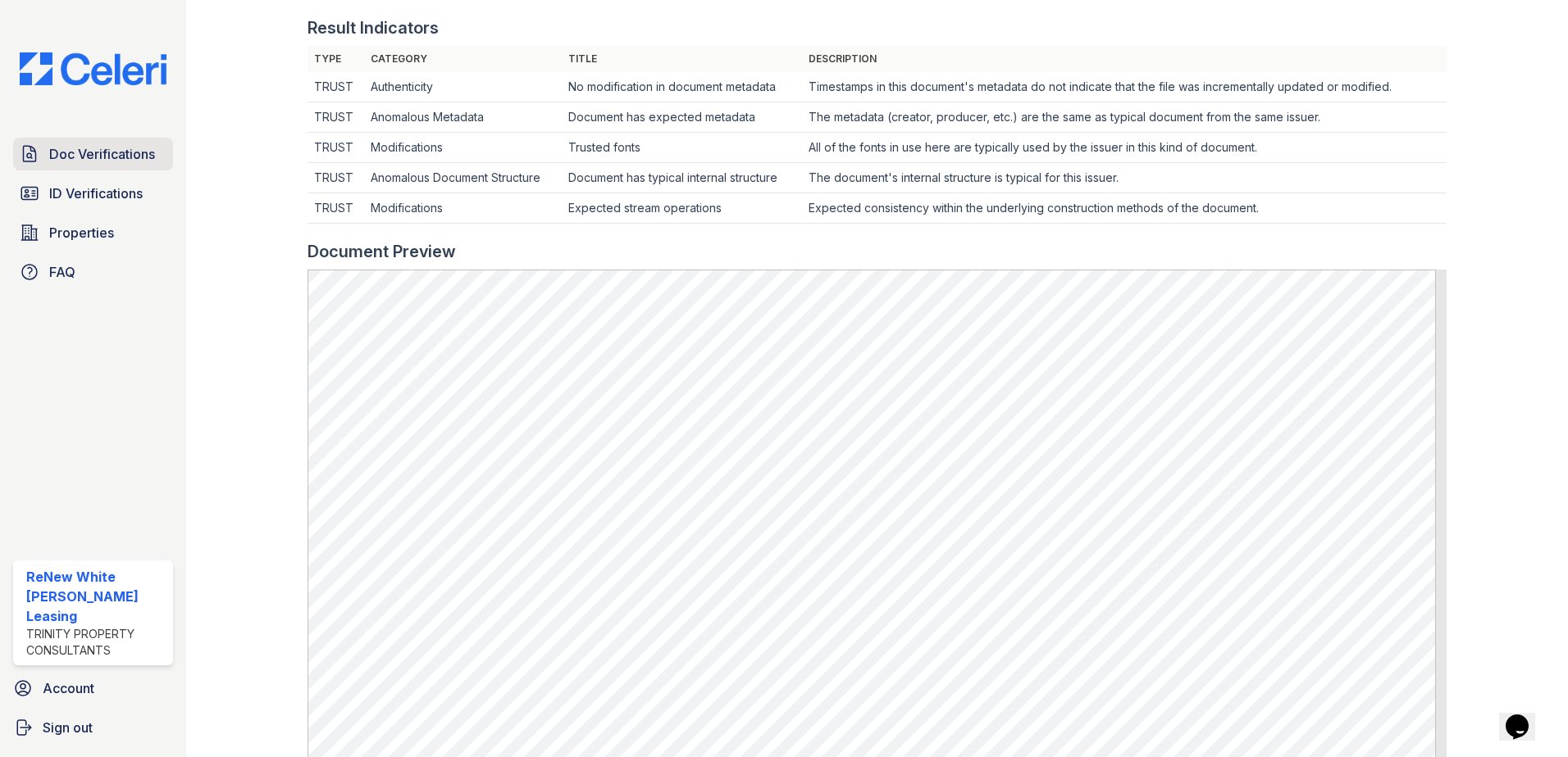
click at [56, 155] on span "Doc Verifications" at bounding box center [101, 154] width 106 height 20
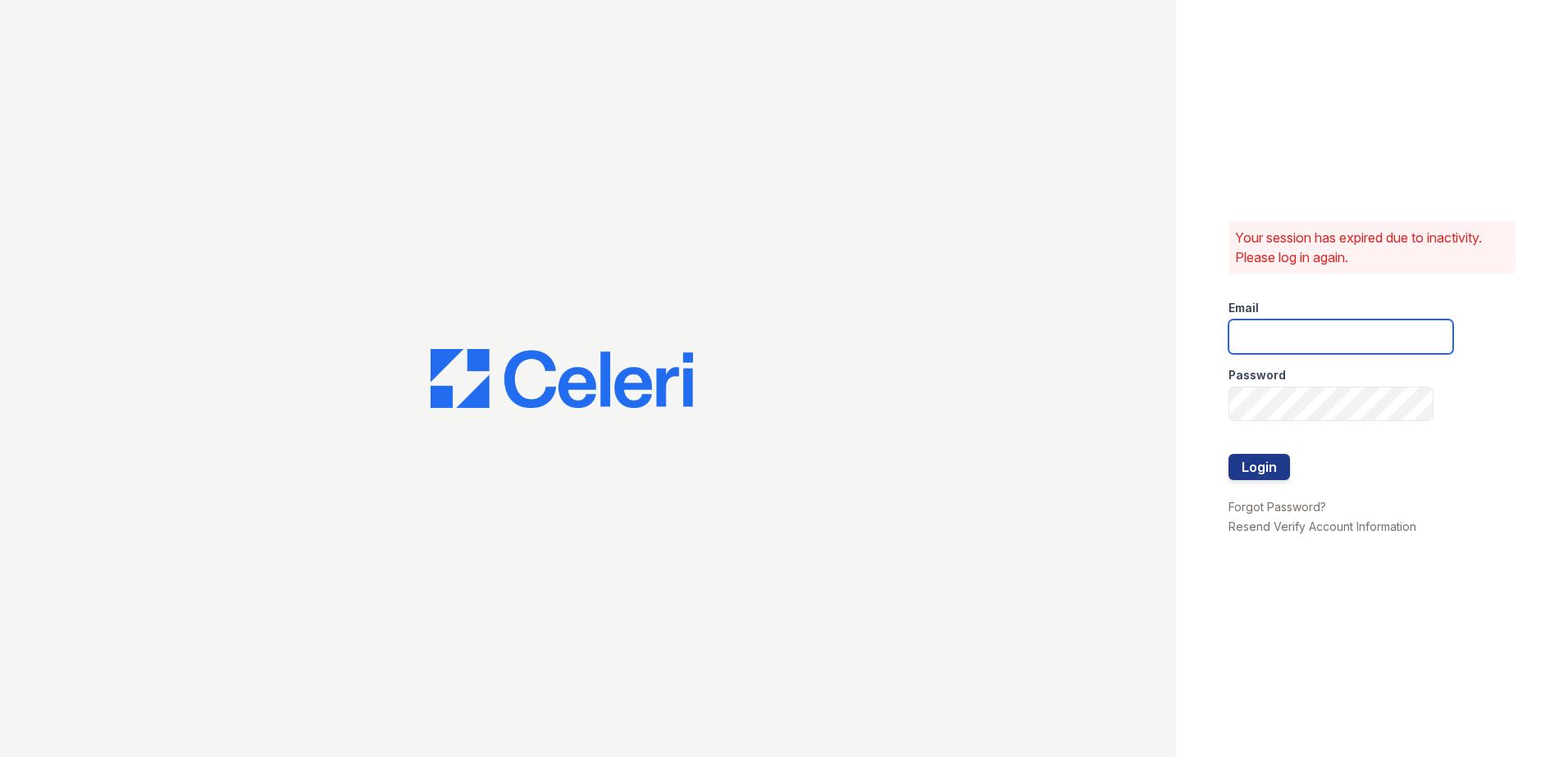
type input "[EMAIL_ADDRESS][DOMAIN_NAME]"
click at [1270, 462] on button "Login" at bounding box center [1259, 468] width 62 height 26
